Goal: Find specific page/section: Find specific page/section

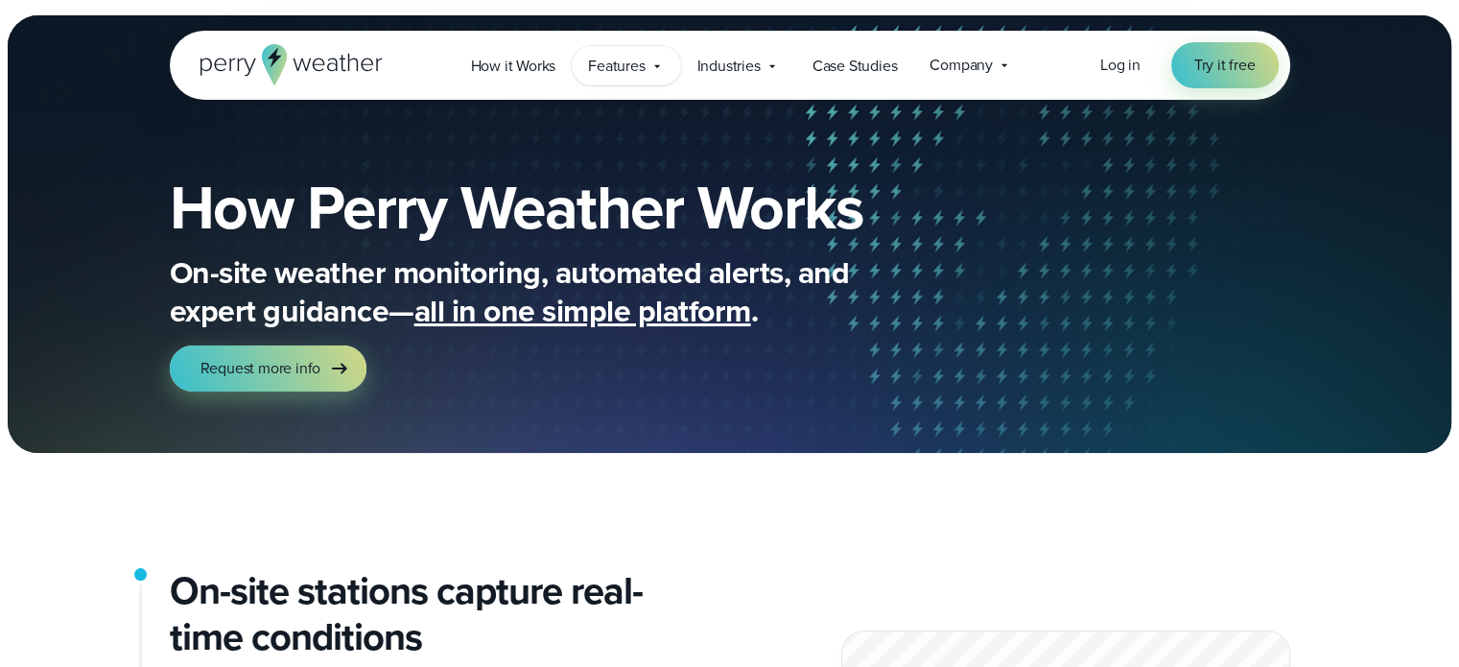
click at [649, 64] on icon at bounding box center [656, 66] width 15 height 15
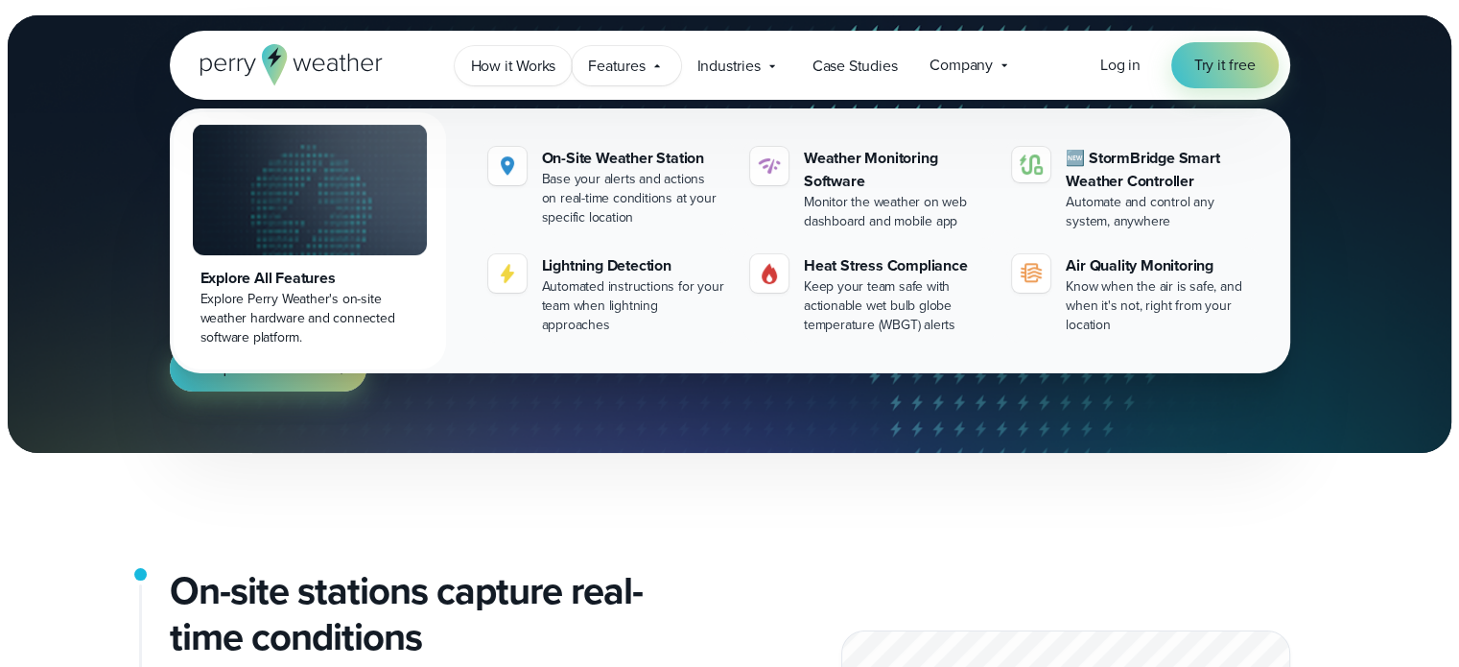
click at [513, 60] on span "How it Works" at bounding box center [513, 66] width 85 height 23
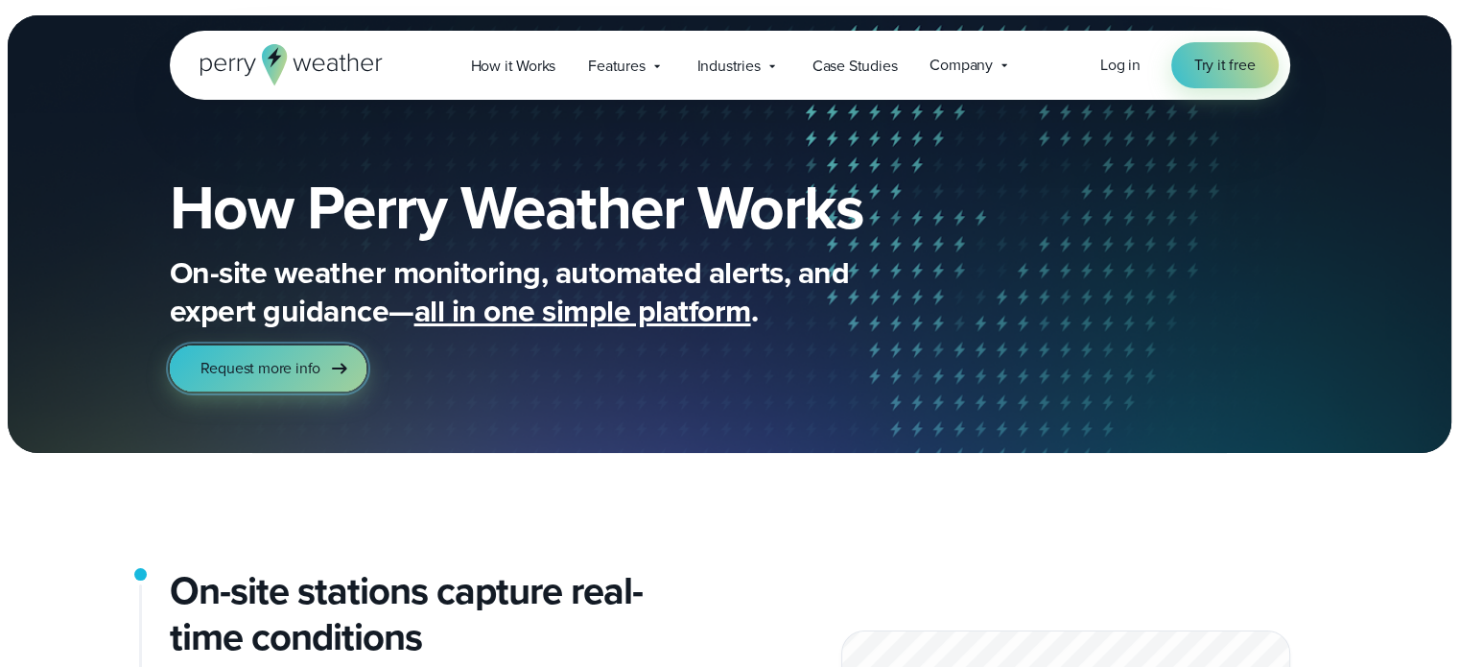
click at [301, 371] on span "Request more info" at bounding box center [260, 368] width 121 height 23
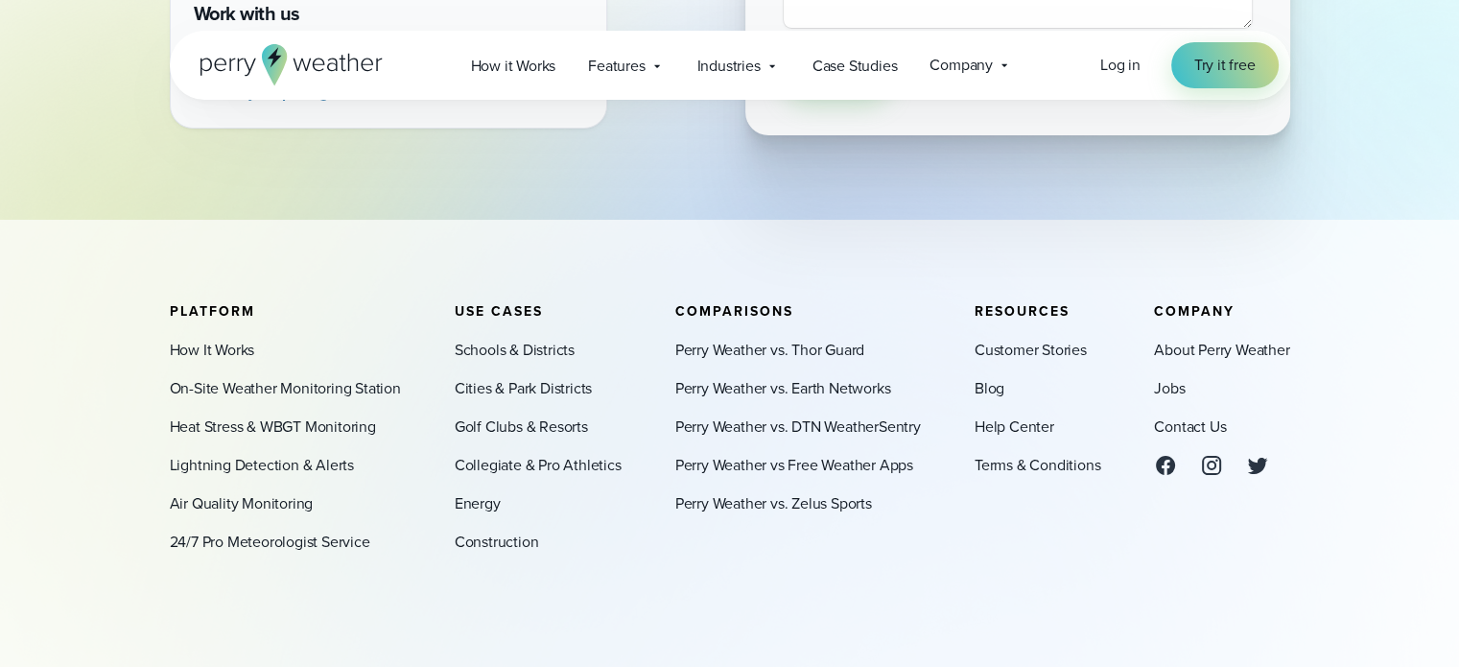
scroll to position [789, 0]
